Goal: Task Accomplishment & Management: Manage account settings

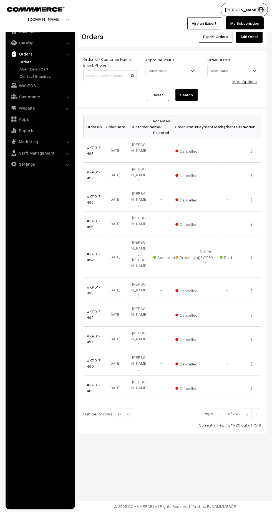
click at [22, 64] on link "Orders" at bounding box center [45, 62] width 55 height 6
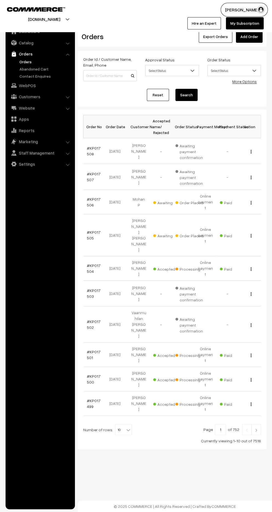
click at [97, 214] on td "#KP017505" at bounding box center [95, 235] width 22 height 42
click at [95, 230] on link "#KP017505" at bounding box center [94, 235] width 14 height 11
click at [88, 201] on link "#KP017506" at bounding box center [94, 202] width 14 height 11
click at [88, 230] on link "#KP017505" at bounding box center [94, 235] width 14 height 11
